Goal: Information Seeking & Learning: Find specific fact

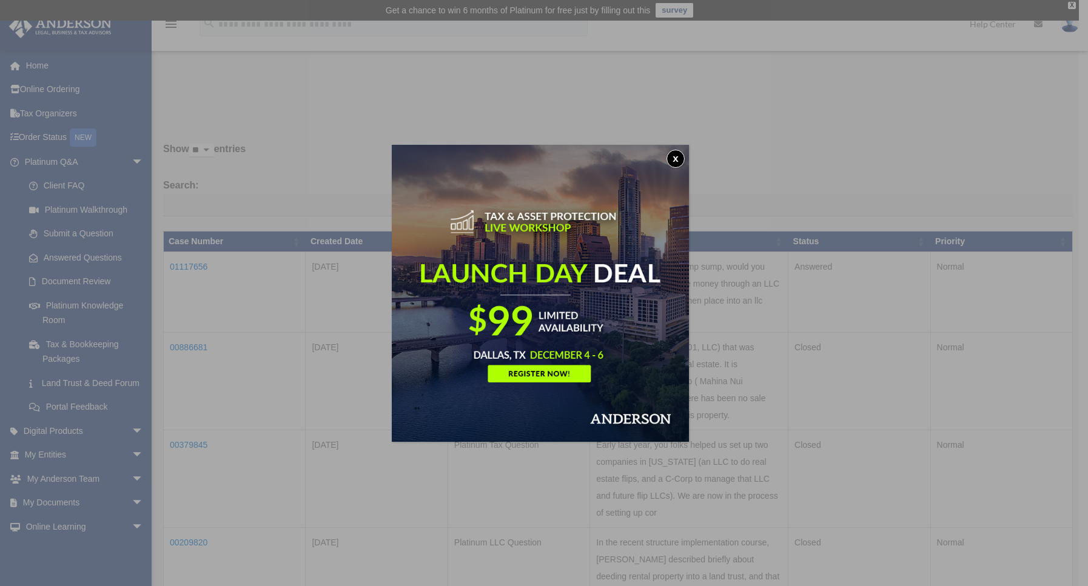
click at [680, 160] on button "x" at bounding box center [675, 159] width 18 height 18
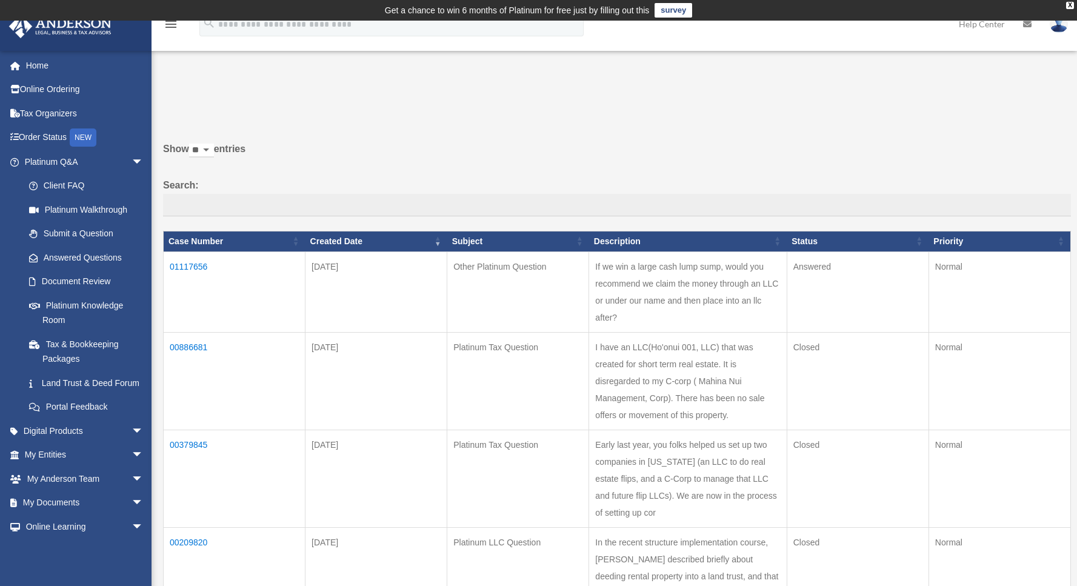
click at [180, 267] on td "01117656" at bounding box center [235, 292] width 142 height 81
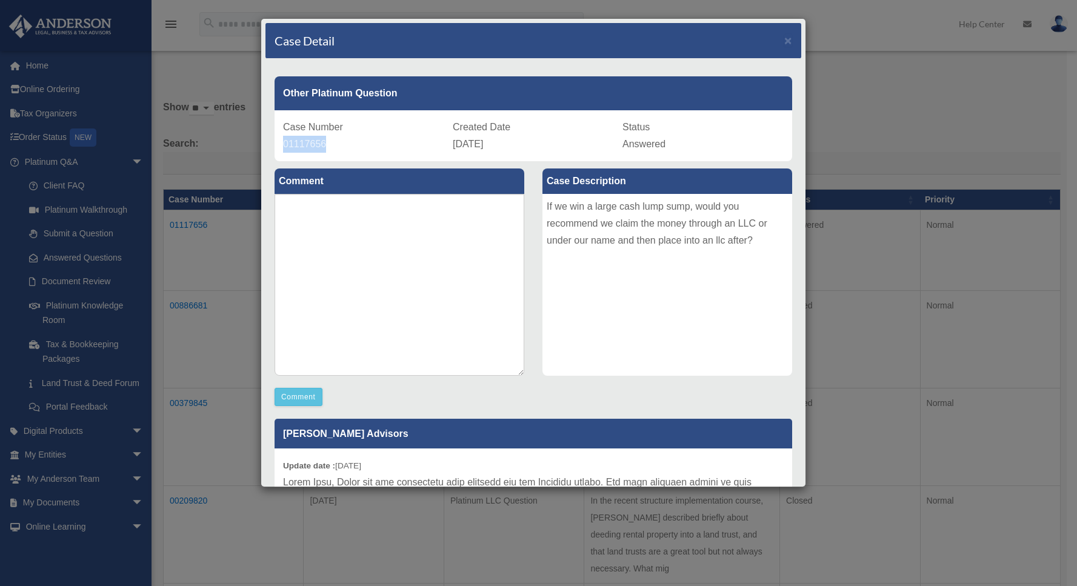
drag, startPoint x: 284, startPoint y: 146, endPoint x: 324, endPoint y: 143, distance: 39.5
click at [324, 143] on span "01117656" at bounding box center [304, 144] width 43 height 10
copy span "01117656"
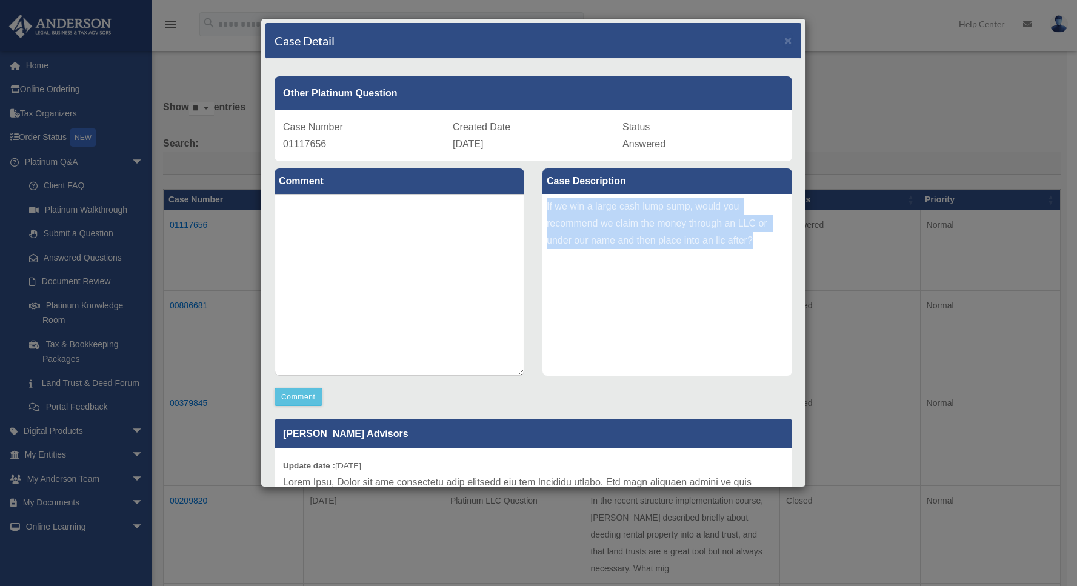
drag, startPoint x: 755, startPoint y: 234, endPoint x: 541, endPoint y: 208, distance: 215.0
click at [543, 208] on div "If we win a large cash lump sump, would you recommend we claim the money throug…" at bounding box center [668, 285] width 250 height 182
copy div "If we win a large cash lump sump, would you recommend we claim the money throug…"
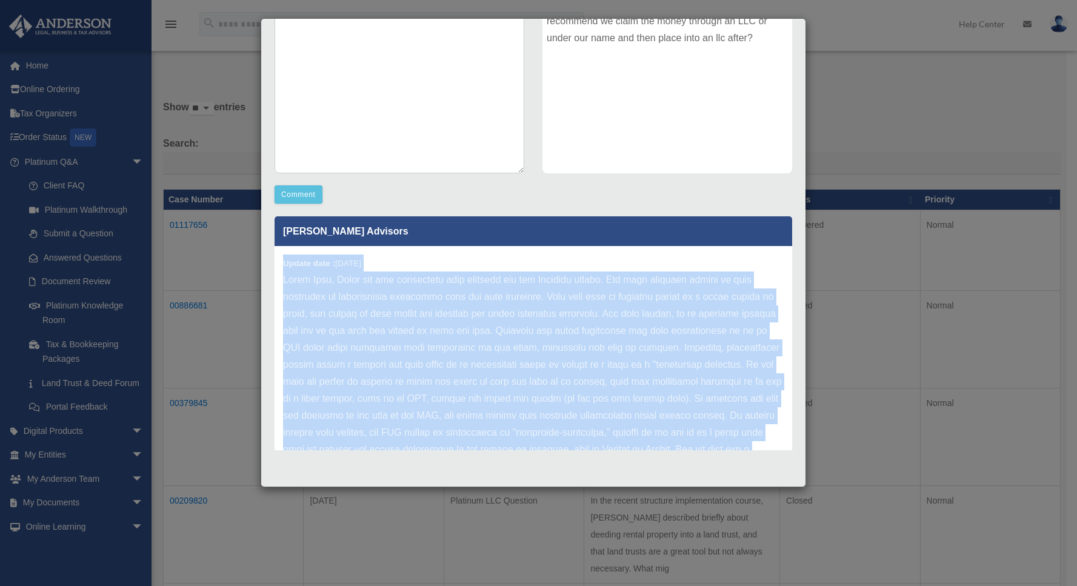
drag, startPoint x: 567, startPoint y: 417, endPoint x: 284, endPoint y: 265, distance: 322.0
click at [284, 265] on div "Update date : [DATE]" at bounding box center [534, 432] width 518 height 373
copy div "Update date : [DATE] Hello [PERSON_NAME], Thank you for submitting your questio…"
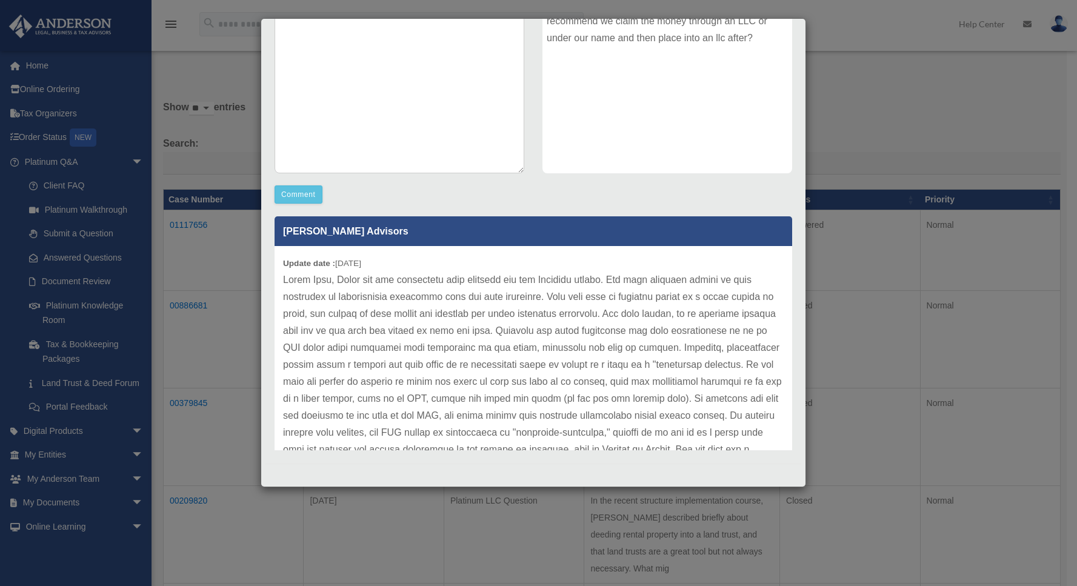
click at [845, 98] on div "Case Detail × Other Platinum Question Case Number 01117656 Created Date [DATE] …" at bounding box center [538, 293] width 1077 height 586
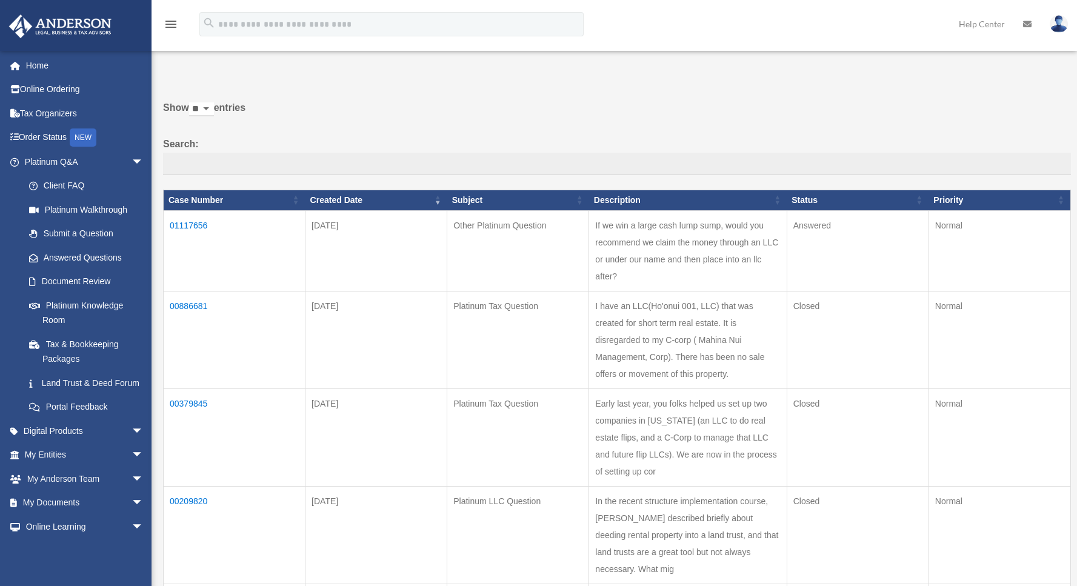
click at [187, 303] on td "00886681" at bounding box center [235, 340] width 142 height 98
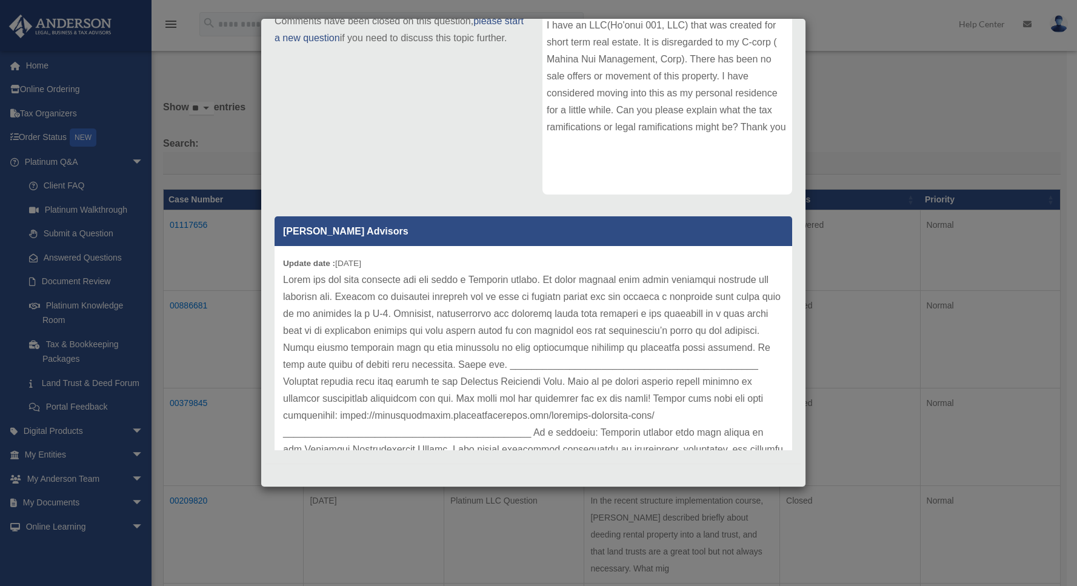
click at [864, 127] on div "Case Detail × Platinum Tax Question Case Number 00886681 Created Date [DATE] St…" at bounding box center [538, 293] width 1077 height 586
